Goal: Task Accomplishment & Management: Use online tool/utility

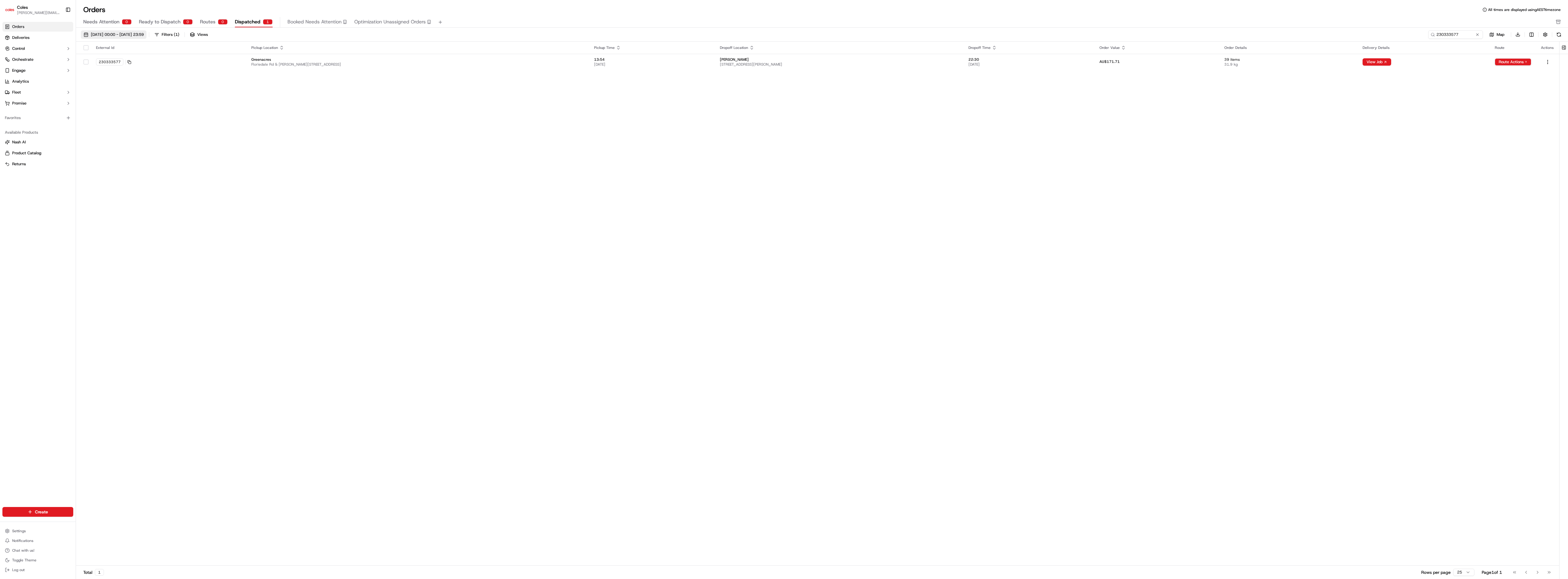
click at [114, 35] on span "17/09/2025 00:00 - 17/09/2025 23:59" at bounding box center [117, 34] width 53 height 5
click at [169, 118] on button "18" at bounding box center [168, 117] width 10 height 10
type input "Sep 18, 2025"
click at [167, 120] on button "18" at bounding box center [168, 117] width 10 height 10
type input "Sep 18, 2025"
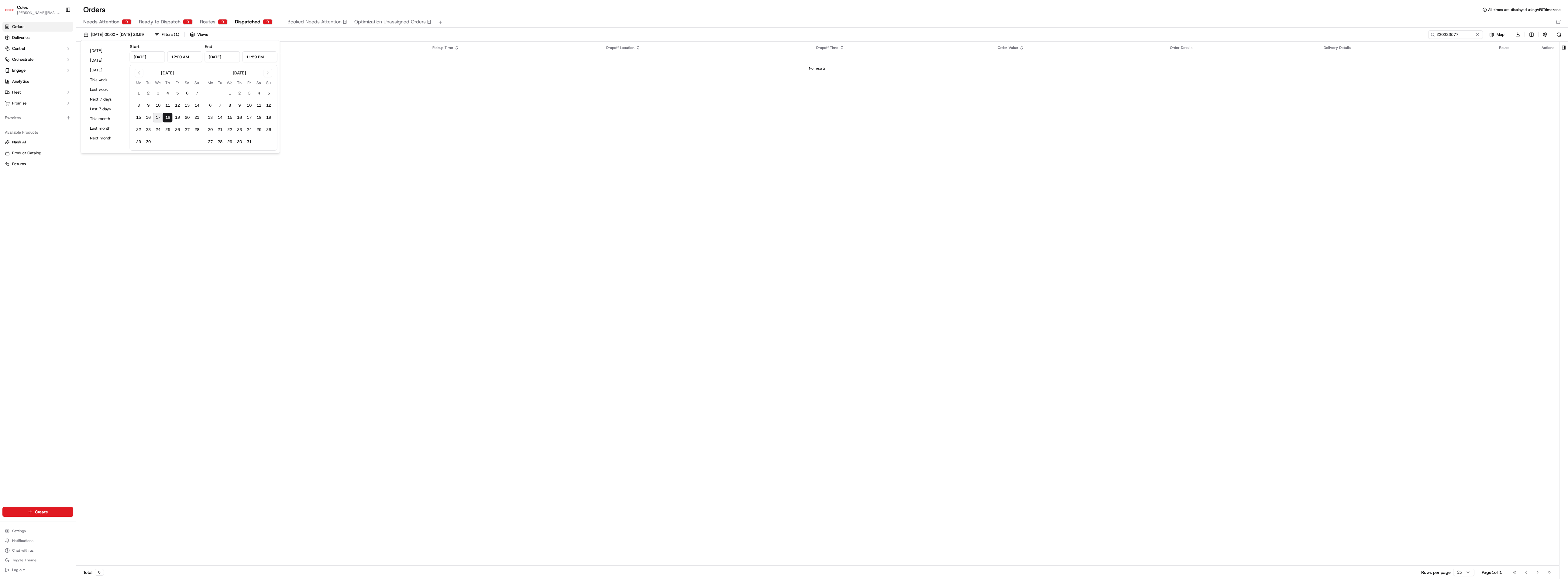
click at [304, 35] on div "18/09/2025 00:00 - 18/09/2025 23:59 Filters ( 1 ) Views" at bounding box center [754, 35] width 1346 height 9
click at [182, 37] on button "Filters ( 1 )" at bounding box center [167, 35] width 30 height 9
click at [145, 260] on button "Pick Shift Name 1" at bounding box center [115, 261] width 78 height 11
click at [80, 283] on button "S01" at bounding box center [81, 282] width 5 height 5
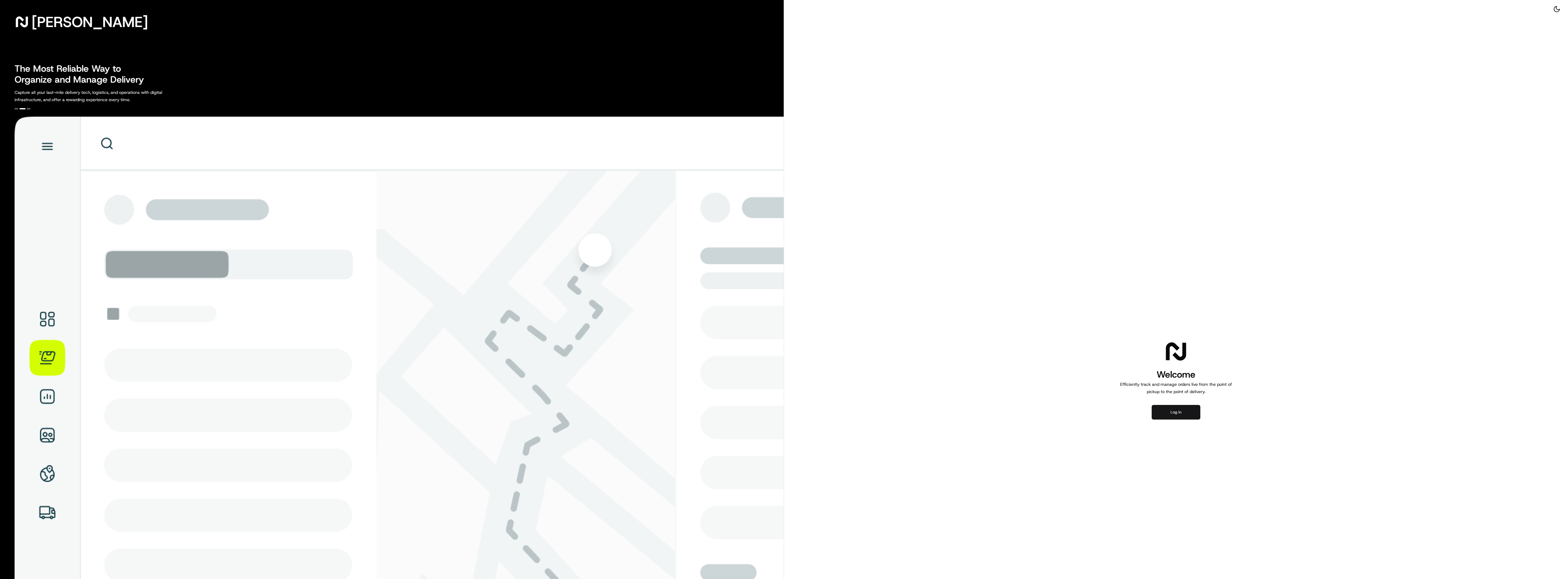
click at [1179, 415] on button "Log in" at bounding box center [1176, 412] width 49 height 15
